Goal: Task Accomplishment & Management: Complete application form

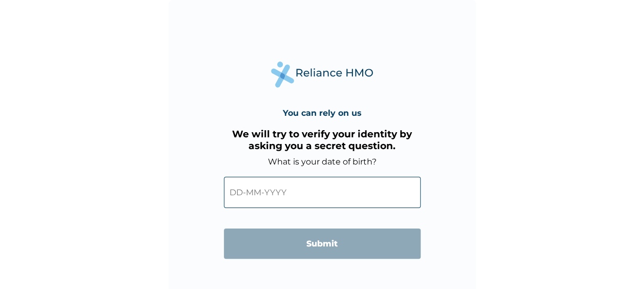
click at [331, 199] on input "text" at bounding box center [322, 192] width 197 height 31
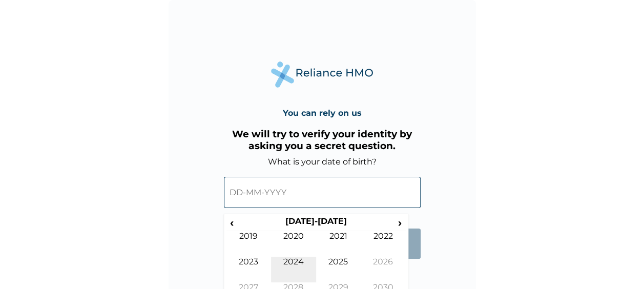
scroll to position [21, 0]
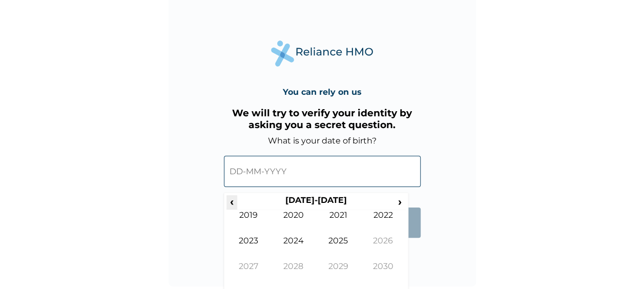
click at [233, 200] on span "‹" at bounding box center [232, 201] width 11 height 13
click at [400, 200] on span "›" at bounding box center [400, 201] width 11 height 13
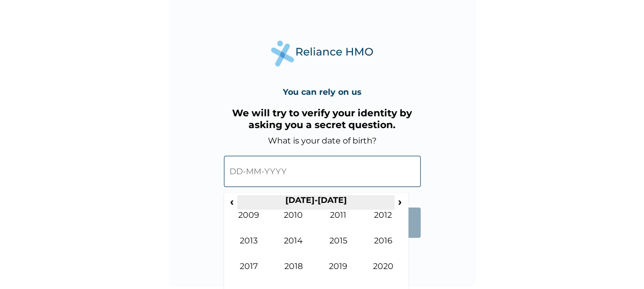
click at [237, 201] on span "‹" at bounding box center [232, 201] width 11 height 13
click at [402, 203] on span "›" at bounding box center [400, 201] width 11 height 13
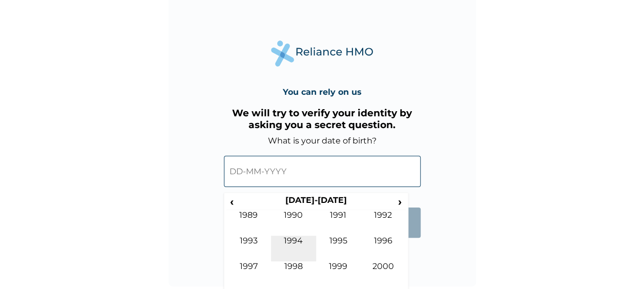
click at [301, 245] on td "1994" at bounding box center [293, 249] width 45 height 26
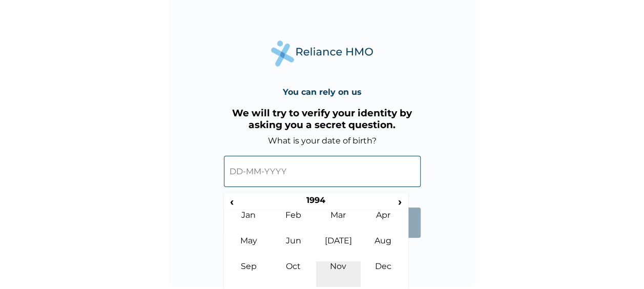
click at [344, 272] on td "Nov" at bounding box center [338, 274] width 45 height 26
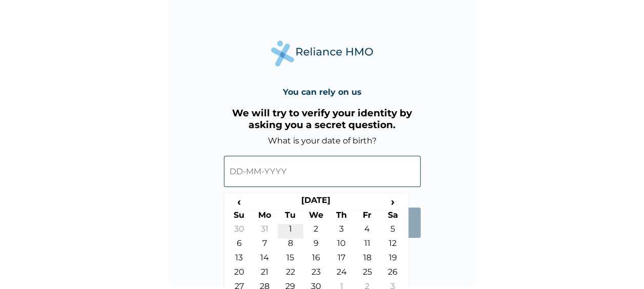
click at [295, 230] on td "1" at bounding box center [291, 231] width 26 height 14
type input "[DATE]"
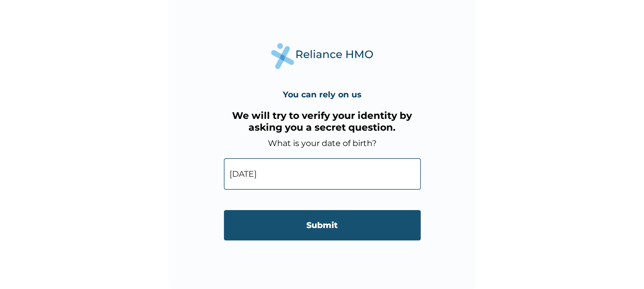
click at [310, 223] on input "Submit" at bounding box center [322, 225] width 197 height 30
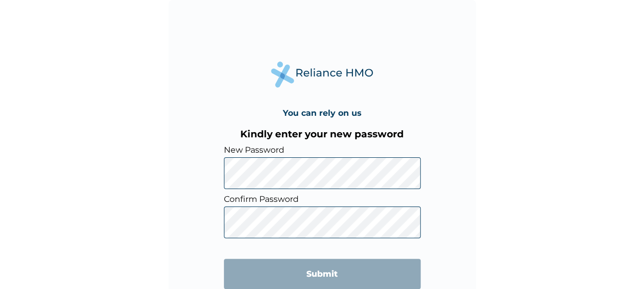
scroll to position [18, 0]
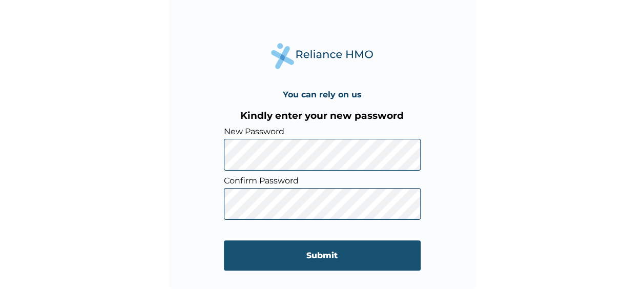
click at [327, 252] on input "Submit" at bounding box center [322, 255] width 197 height 30
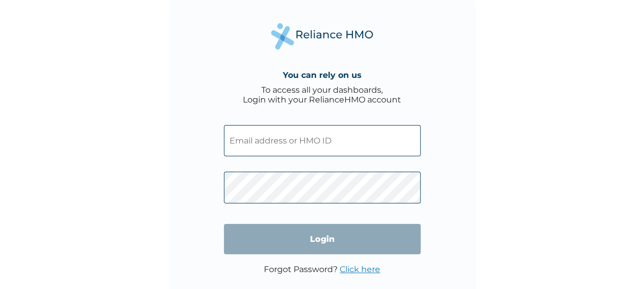
click at [320, 158] on span at bounding box center [322, 138] width 197 height 47
click at [312, 138] on input "text" at bounding box center [322, 140] width 197 height 31
type input "[EMAIL_ADDRESS][DOMAIN_NAME]"
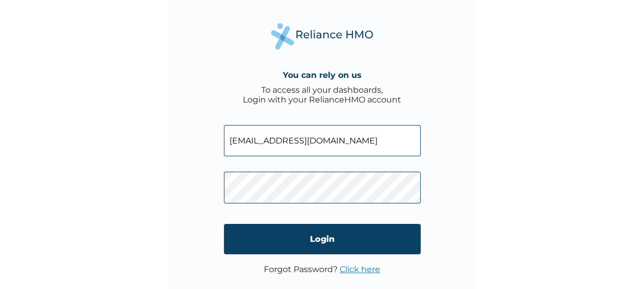
drag, startPoint x: 341, startPoint y: 144, endPoint x: 111, endPoint y: 161, distance: 231.3
click at [111, 161] on div "You can rely on us To access all your dashboards, Login with your RelianceHMO a…" at bounding box center [322, 144] width 644 height 289
